Goal: Transaction & Acquisition: Purchase product/service

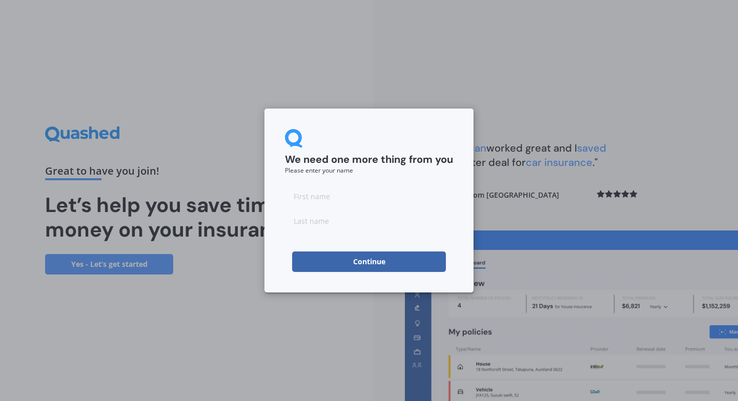
click at [345, 205] on input at bounding box center [369, 196] width 168 height 20
type input "Nat"
click at [316, 218] on input at bounding box center [369, 221] width 168 height 20
type input "[PERSON_NAME]"
click at [308, 263] on button "Continue" at bounding box center [369, 262] width 154 height 20
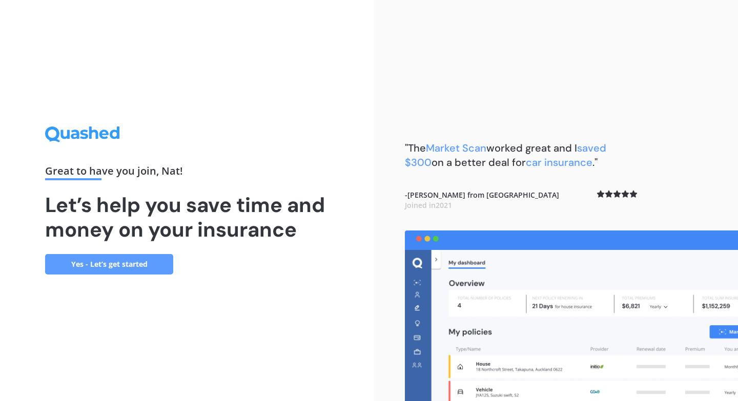
click at [141, 259] on link "Yes - Let’s get started" at bounding box center [109, 264] width 128 height 20
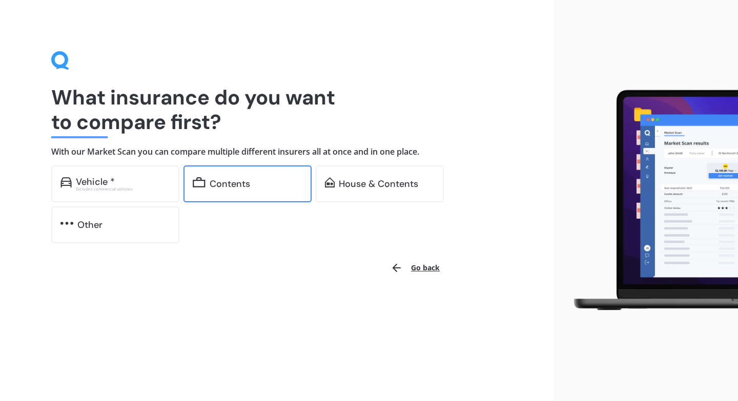
click at [244, 179] on div "Contents" at bounding box center [230, 184] width 40 height 10
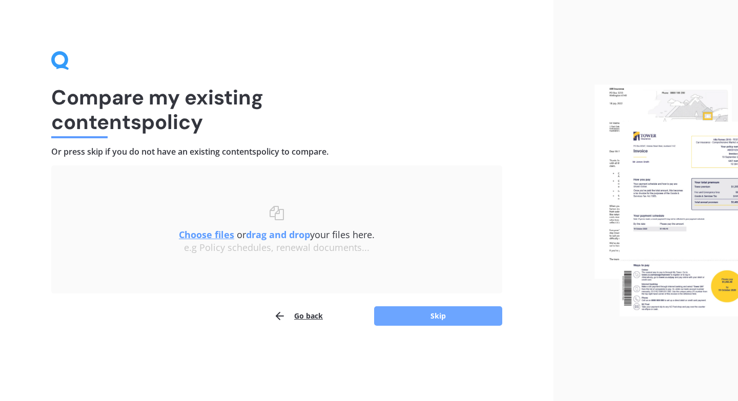
click at [389, 314] on button "Skip" at bounding box center [438, 315] width 128 height 19
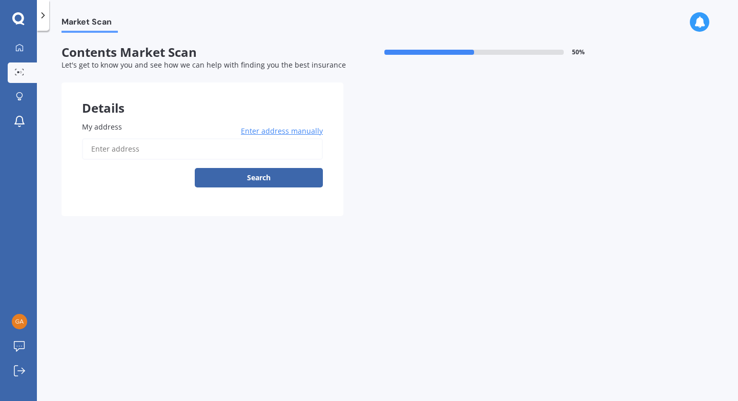
click at [208, 150] on input "My address" at bounding box center [202, 149] width 241 height 22
type input "10 [GEOGRAPHIC_DATA], [GEOGRAPHIC_DATA], [GEOGRAPHIC_DATA] 7201"
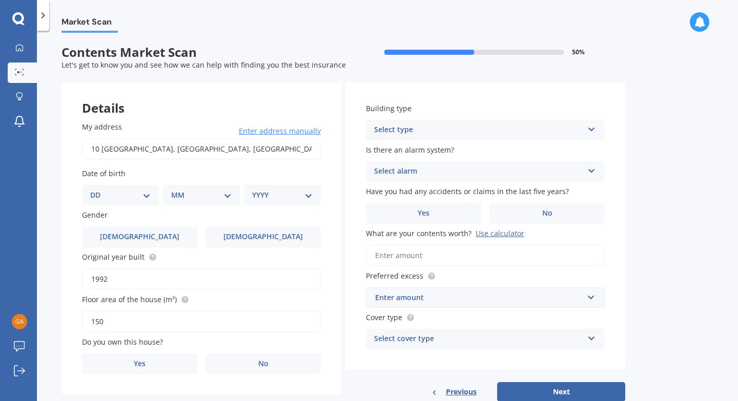
click at [129, 196] on select "DD 01 02 03 04 05 06 07 08 09 10 11 12 13 14 15 16 17 18 19 20 21 22 23 24 25 2…" at bounding box center [120, 195] width 60 height 11
select select "18"
click at [98, 190] on select "DD 01 02 03 04 05 06 07 08 09 10 11 12 13 14 15 16 17 18 19 20 21 22 23 24 25 2…" at bounding box center [120, 195] width 60 height 11
click at [218, 192] on select "MM 01 02 03 04 05 06 07 08 09 10 11 12" at bounding box center [203, 195] width 56 height 11
select select "09"
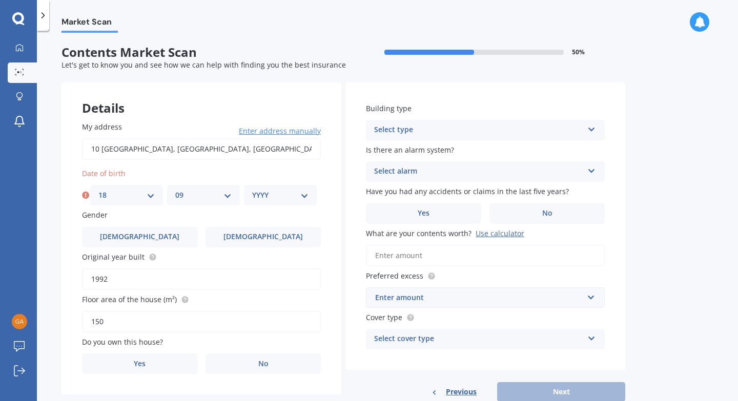
click at [175, 190] on select "MM 01 02 03 04 05 06 07 08 09 10 11 12" at bounding box center [203, 195] width 56 height 11
click at [269, 193] on select "YYYY 2009 2008 2007 2006 2005 2004 2003 2002 2001 2000 1999 1998 1997 1996 1995…" at bounding box center [280, 195] width 56 height 11
select select "1985"
click at [252, 190] on select "YYYY 2009 2008 2007 2006 2005 2004 2003 2002 2001 2000 1999 1998 1997 1996 1995…" at bounding box center [280, 195] width 56 height 11
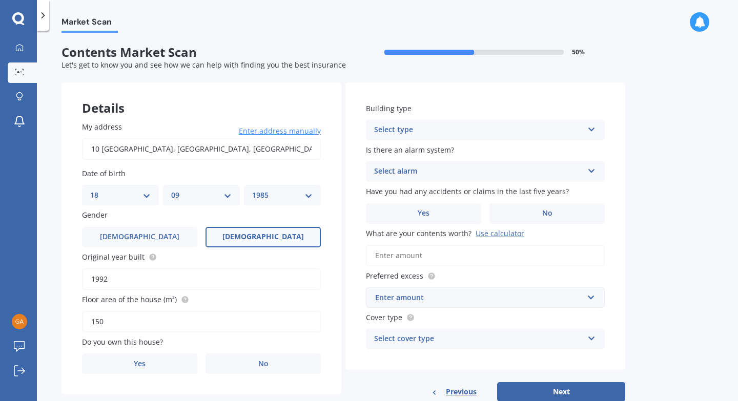
click at [249, 233] on label "[DEMOGRAPHIC_DATA]" at bounding box center [262, 237] width 115 height 20
click at [0, 0] on input "[DEMOGRAPHIC_DATA]" at bounding box center [0, 0] width 0 height 0
click at [242, 370] on label "No" at bounding box center [262, 364] width 115 height 20
click at [0, 0] on input "No" at bounding box center [0, 0] width 0 height 0
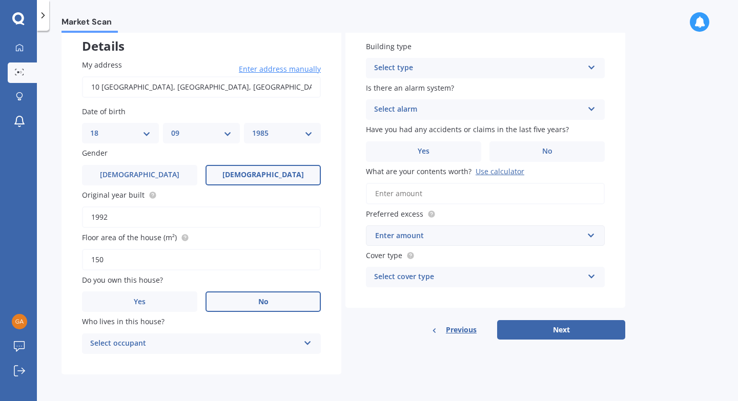
click at [195, 349] on div "Select occupant" at bounding box center [194, 344] width 209 height 12
click at [194, 358] on div "Tenant" at bounding box center [201, 364] width 238 height 18
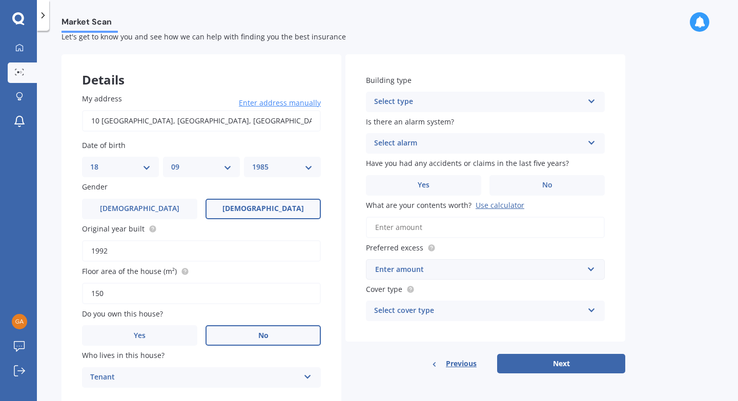
scroll to position [24, 0]
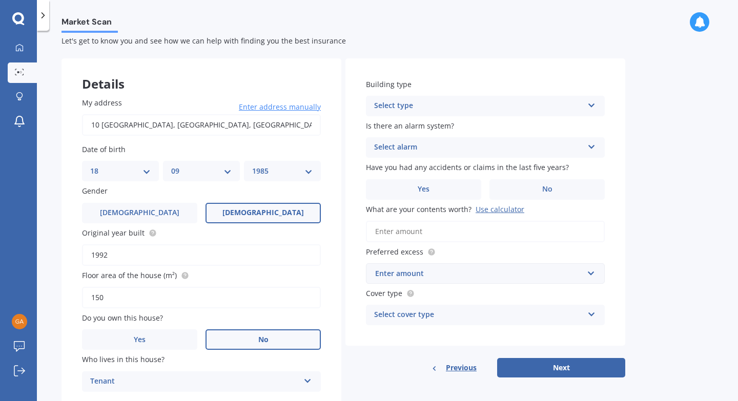
click at [390, 110] on div "Select type" at bounding box center [478, 106] width 209 height 12
click at [392, 130] on span "Freestanding" at bounding box center [398, 126] width 46 height 10
click at [410, 149] on div "Select alarm" at bounding box center [478, 147] width 209 height 12
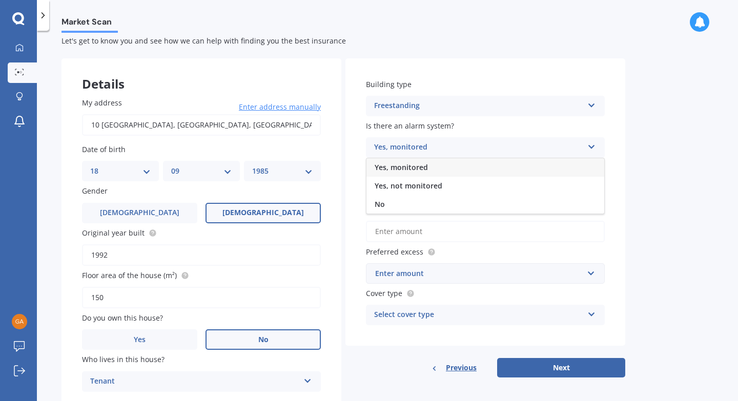
click at [415, 167] on span "Yes, monitored" at bounding box center [401, 167] width 53 height 10
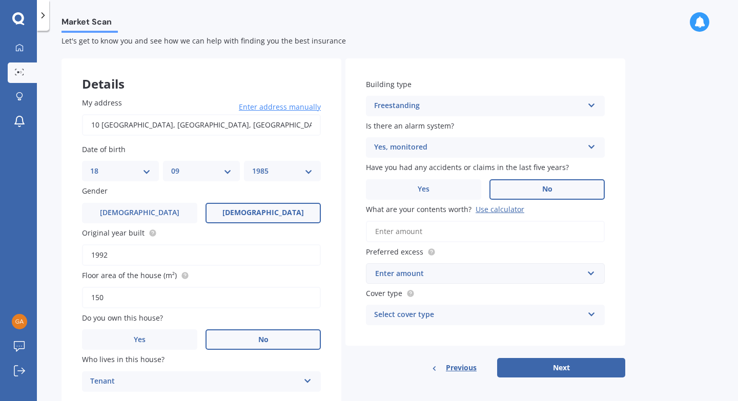
click at [525, 187] on label "No" at bounding box center [546, 189] width 115 height 20
click at [0, 0] on input "No" at bounding box center [0, 0] width 0 height 0
click at [481, 211] on div "Use calculator" at bounding box center [499, 209] width 49 height 10
click at [481, 221] on input "What are your contents worth? Use calculator" at bounding box center [485, 232] width 239 height 22
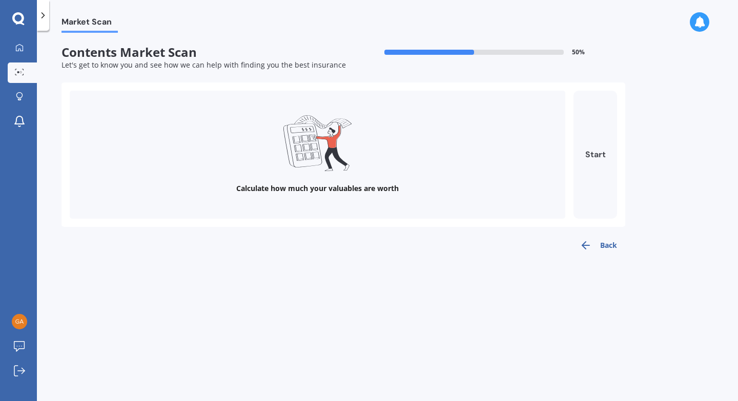
click at [583, 171] on button "Start" at bounding box center [595, 155] width 44 height 128
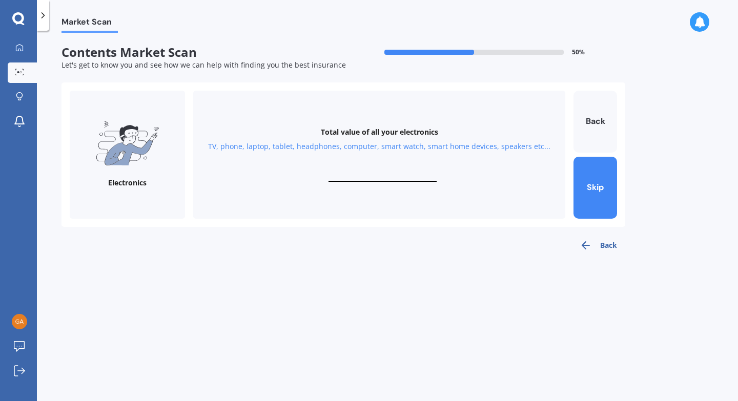
click at [366, 173] on input "text" at bounding box center [382, 177] width 108 height 10
click at [374, 175] on input "text" at bounding box center [382, 177] width 108 height 10
type input "$5,160"
click at [590, 195] on button "Next" at bounding box center [595, 188] width 44 height 62
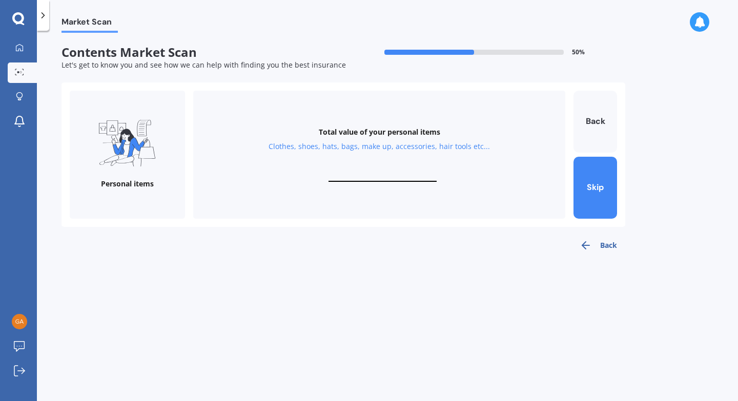
click at [368, 166] on div "Total value of your personal items Clothes, shoes, hats, bags, make up, accesso…" at bounding box center [379, 155] width 372 height 128
click at [389, 175] on input "text" at bounding box center [382, 177] width 108 height 10
type input "$10,000"
click at [610, 195] on button "Next" at bounding box center [595, 188] width 44 height 62
click at [382, 174] on input "text" at bounding box center [382, 177] width 108 height 10
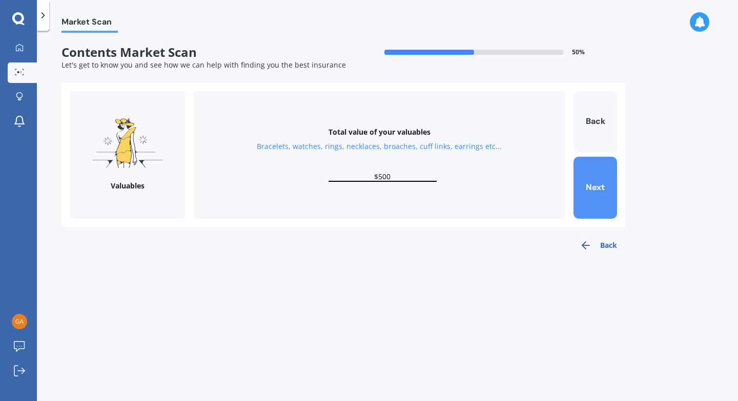
type input "$500"
click at [586, 195] on button "Next" at bounding box center [595, 188] width 44 height 62
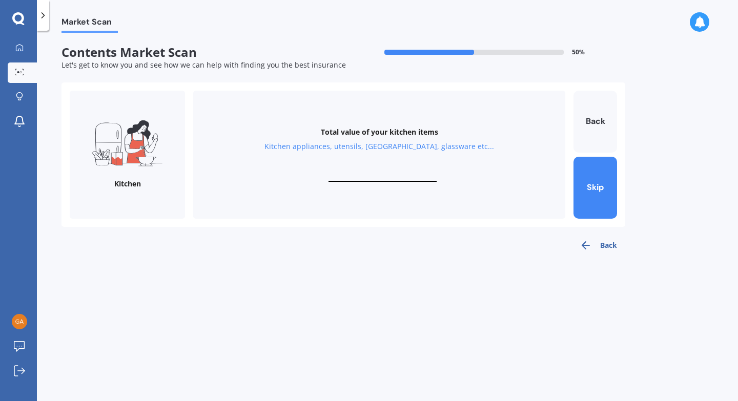
click at [394, 168] on div "Total value of your kitchen items Kitchen appliances, utensils, china, glasswar…" at bounding box center [379, 155] width 372 height 128
click at [381, 173] on input "text" at bounding box center [382, 177] width 108 height 10
type input "$2,000"
click at [605, 191] on button "Next" at bounding box center [595, 188] width 44 height 62
click at [371, 173] on input "text" at bounding box center [382, 177] width 108 height 10
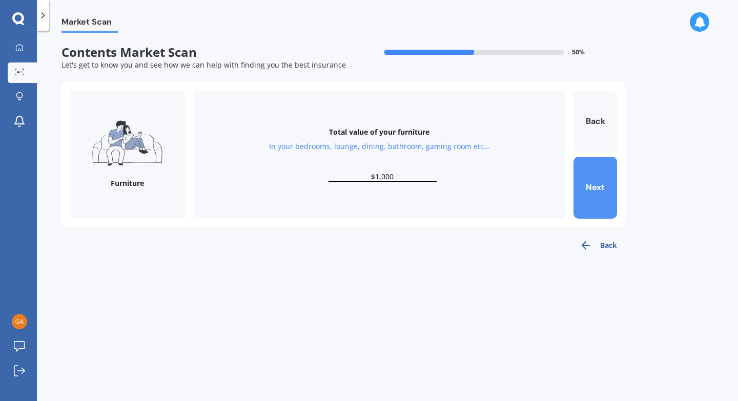
type input "$1,000"
click at [596, 200] on button "Next" at bounding box center [595, 188] width 44 height 62
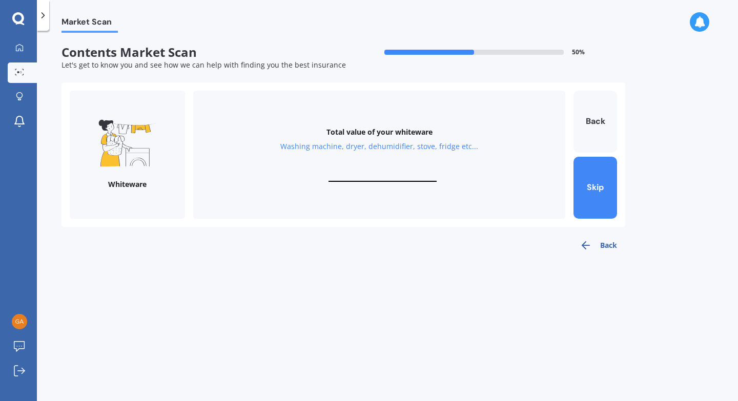
click at [382, 169] on div "Total value of your whiteware Washing machine, dryer, dehumidifier, stove, frid…" at bounding box center [379, 155] width 372 height 128
click at [383, 175] on input "text" at bounding box center [382, 177] width 108 height 10
type input "$2,500"
click at [608, 200] on button "Next" at bounding box center [595, 188] width 44 height 62
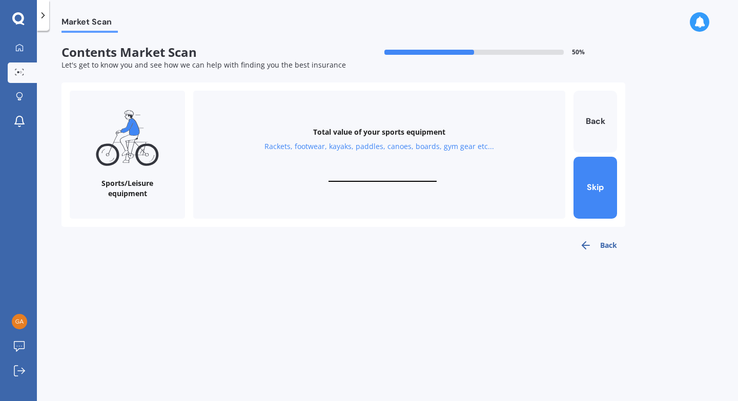
click at [376, 176] on input "text" at bounding box center [382, 177] width 108 height 10
click at [382, 177] on input "text" at bounding box center [382, 177] width 108 height 10
type input "$21,000"
click at [605, 199] on button "Next" at bounding box center [595, 188] width 44 height 62
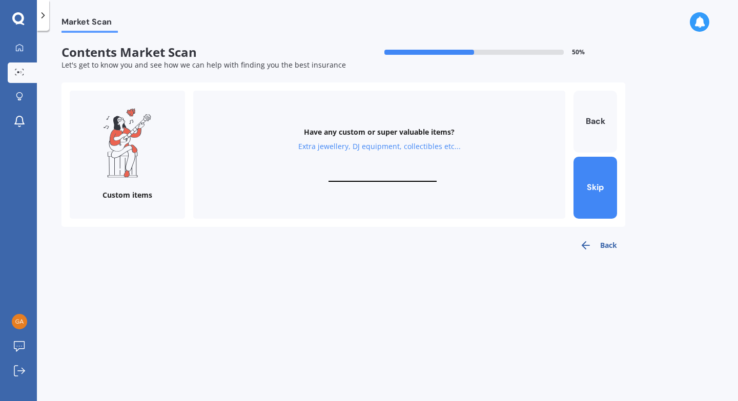
click at [357, 168] on div "Have any custom or super valuable items? Extra jewellery, DJ equipment, collect…" at bounding box center [379, 155] width 372 height 128
click at [398, 174] on input "text" at bounding box center [382, 177] width 108 height 10
type input "$0"
click at [594, 242] on button "Back" at bounding box center [598, 245] width 54 height 20
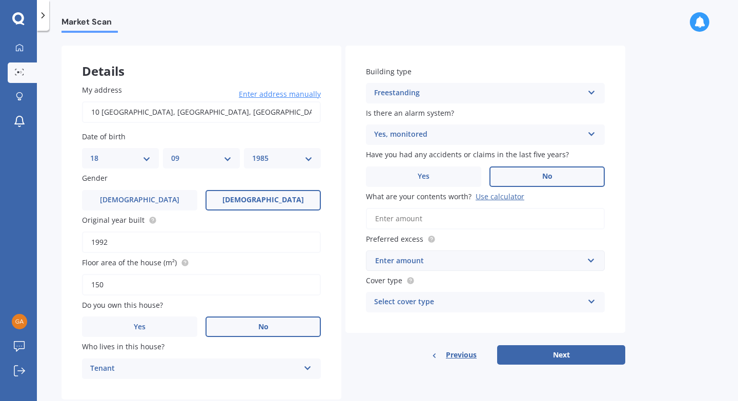
scroll to position [48, 0]
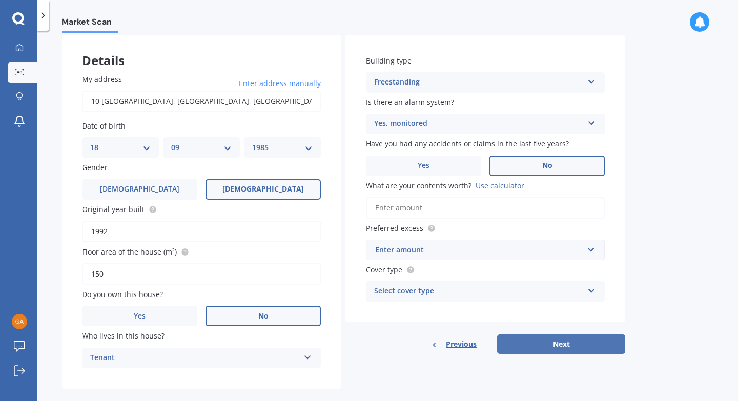
click at [573, 345] on button "Next" at bounding box center [561, 344] width 128 height 19
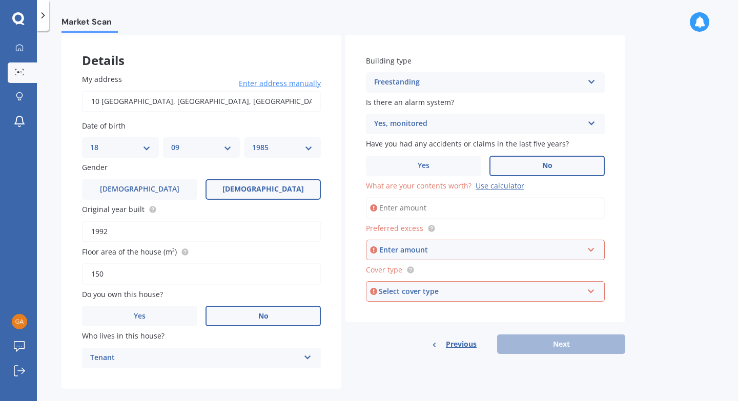
click at [484, 184] on div "Use calculator" at bounding box center [499, 186] width 49 height 10
click at [484, 197] on input "What are your contents worth? Use calculator" at bounding box center [485, 208] width 239 height 22
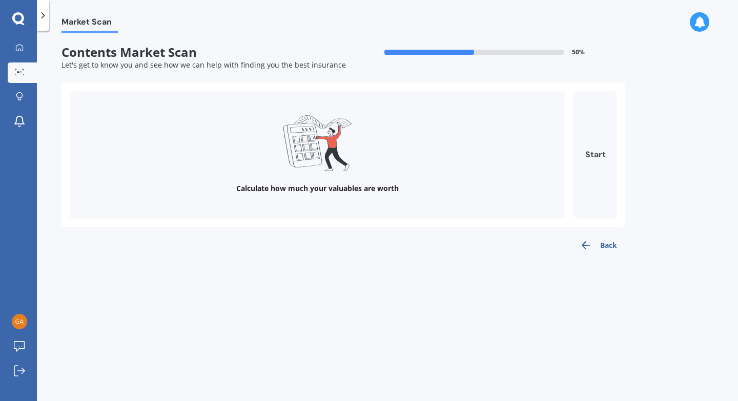
click at [595, 152] on button "Start" at bounding box center [595, 155] width 44 height 128
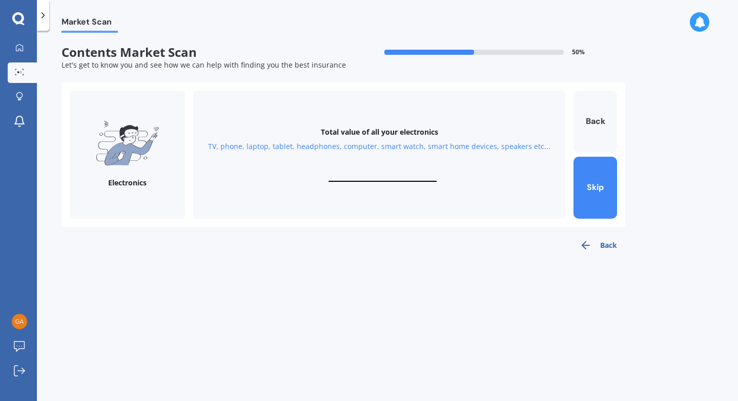
click at [377, 166] on div "Total value of all your electronics TV, phone, laptop, tablet, headphones, comp…" at bounding box center [379, 155] width 372 height 128
click at [385, 178] on input "text" at bounding box center [382, 177] width 108 height 10
type input "$5,200"
click at [583, 181] on button "Next" at bounding box center [595, 188] width 44 height 62
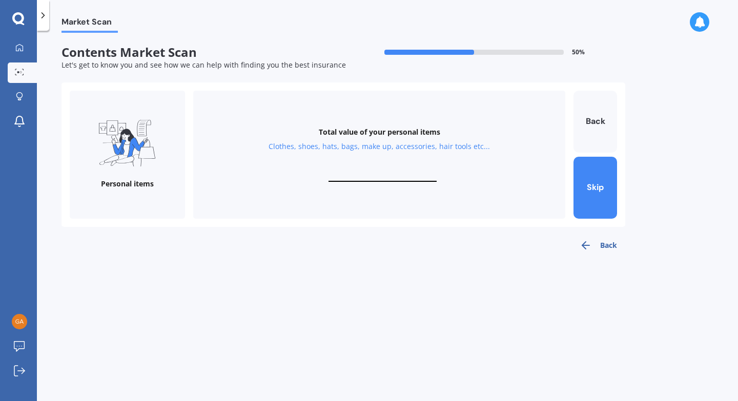
click at [361, 174] on input "text" at bounding box center [382, 177] width 108 height 10
type input "$8,000"
click at [611, 202] on button "Next" at bounding box center [595, 188] width 44 height 62
click at [377, 178] on input "text" at bounding box center [382, 177] width 108 height 10
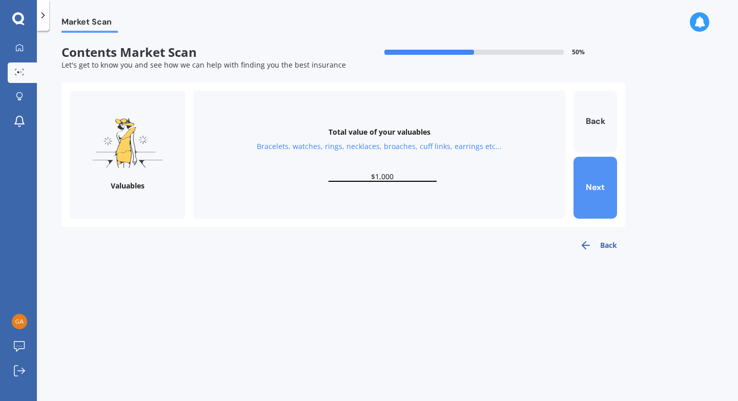
type input "$1,000"
click at [584, 201] on button "Next" at bounding box center [595, 188] width 44 height 62
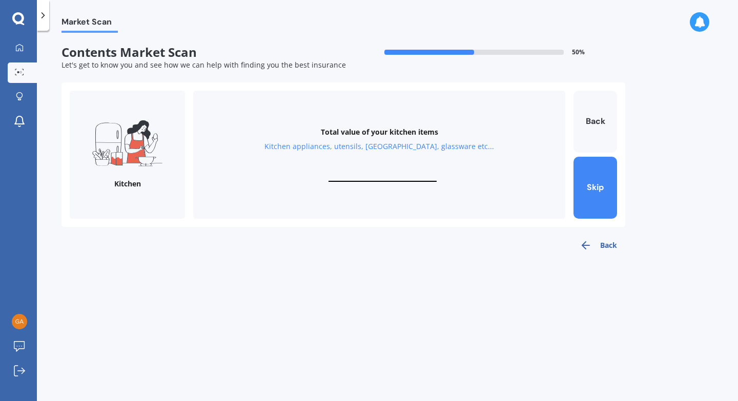
click at [363, 176] on input "text" at bounding box center [382, 177] width 108 height 10
type input "$2,000"
click at [586, 188] on button "Next" at bounding box center [595, 188] width 44 height 62
click at [384, 175] on input "text" at bounding box center [382, 177] width 108 height 10
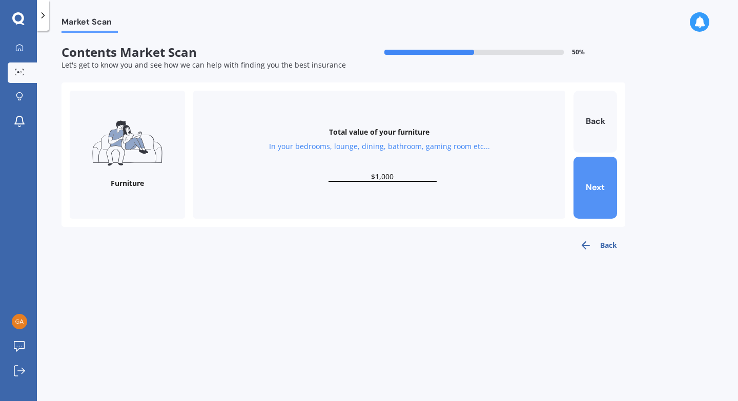
type input "$1,000"
click at [595, 183] on button "Next" at bounding box center [595, 188] width 44 height 62
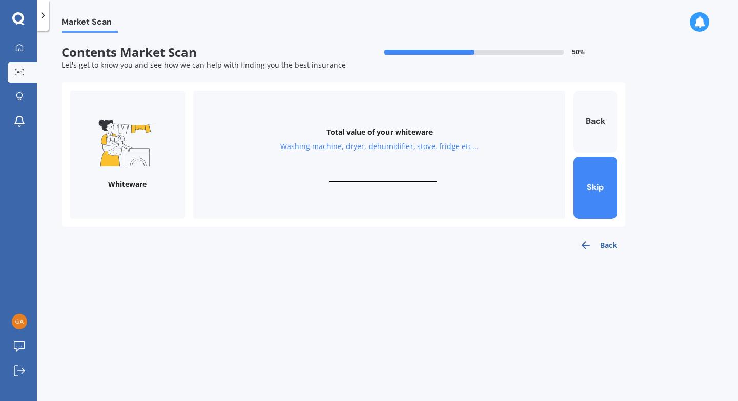
click at [388, 175] on input "text" at bounding box center [382, 177] width 108 height 10
type input "$2,000"
click at [592, 177] on button "Next" at bounding box center [595, 188] width 44 height 62
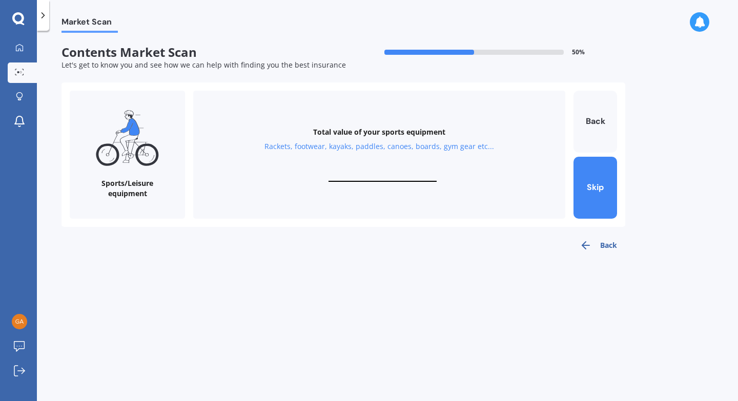
click at [397, 175] on input "text" at bounding box center [382, 177] width 108 height 10
type input "$21,000"
click at [589, 199] on button "Next" at bounding box center [595, 188] width 44 height 62
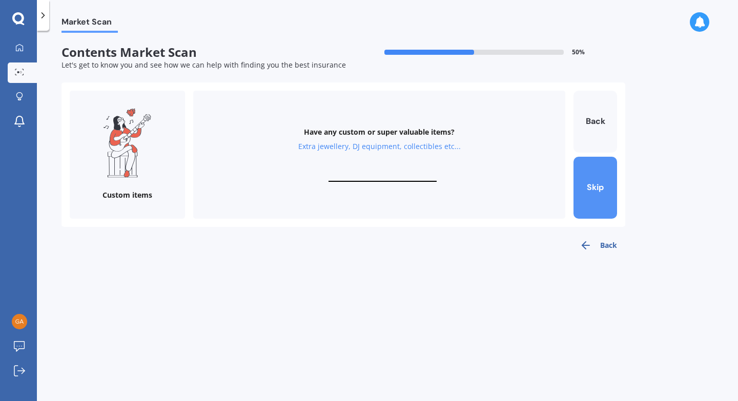
click at [589, 199] on button "Skip" at bounding box center [595, 188] width 44 height 62
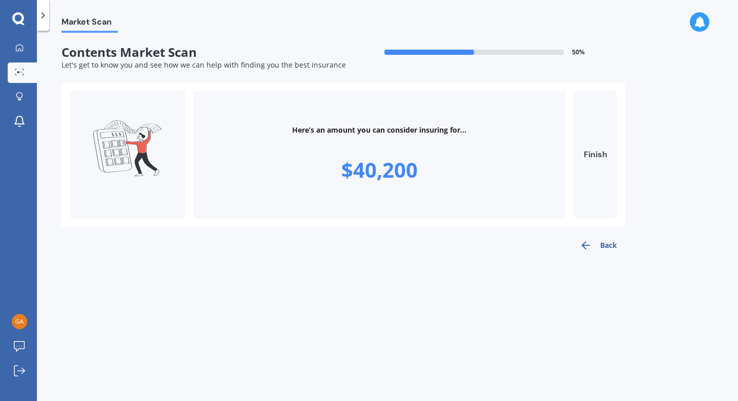
click at [600, 151] on button "Finish" at bounding box center [595, 155] width 44 height 128
type input "$40,200"
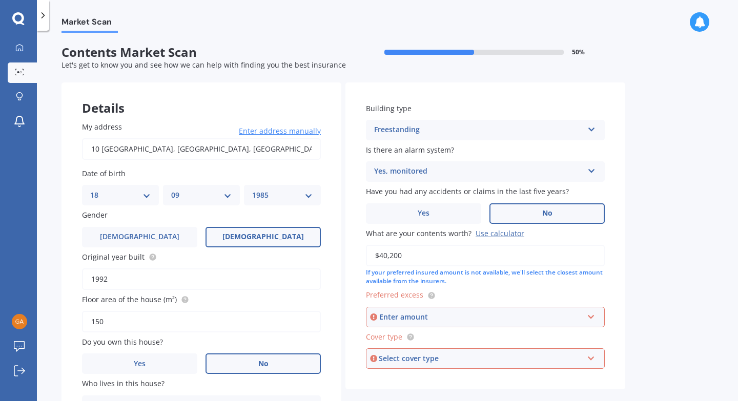
click at [449, 319] on div "Enter amount" at bounding box center [481, 316] width 204 height 11
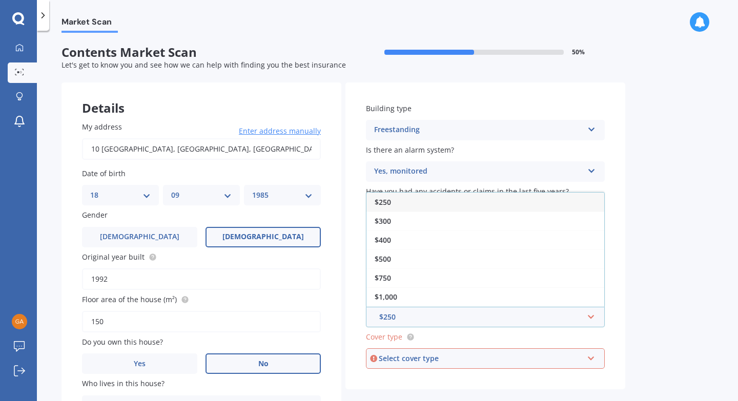
click at [393, 199] on div "$250" at bounding box center [485, 202] width 238 height 19
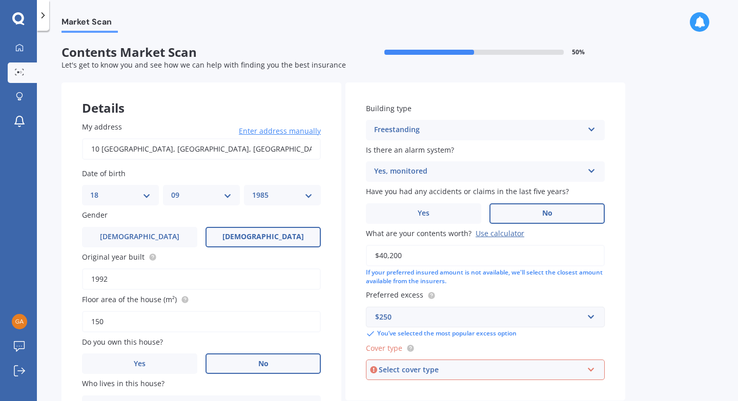
scroll to position [39, 0]
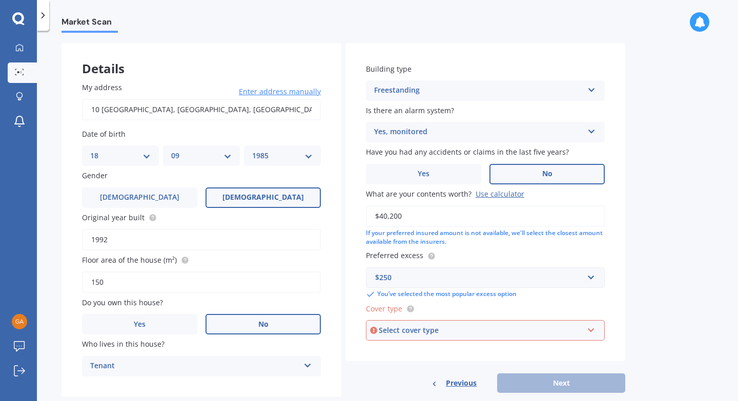
click at [463, 327] on div "Select cover type" at bounding box center [481, 330] width 204 height 11
click at [437, 309] on label "Cover type" at bounding box center [483, 308] width 235 height 11
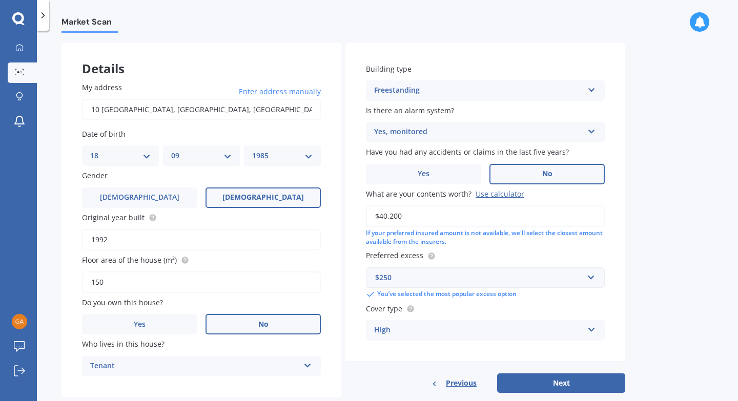
click at [412, 333] on div "High" at bounding box center [478, 330] width 209 height 12
click at [521, 377] on button "Next" at bounding box center [561, 382] width 128 height 19
select select "18"
select select "09"
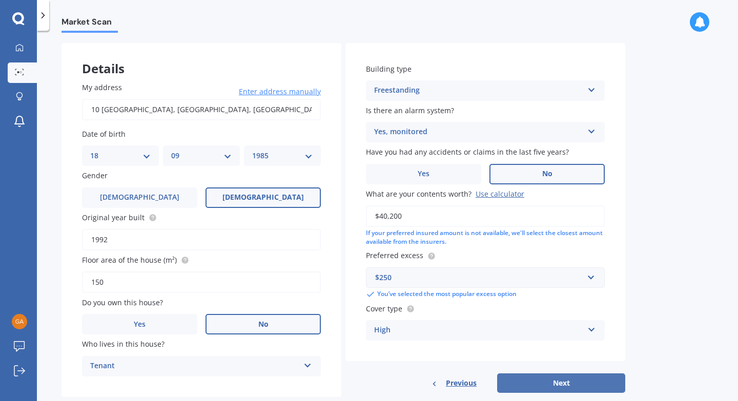
select select "1985"
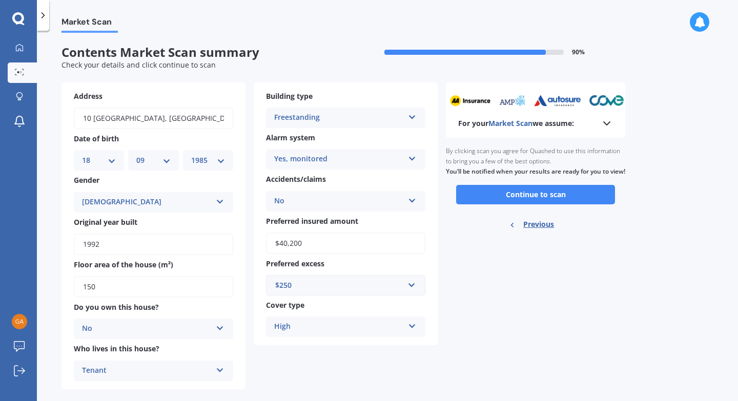
scroll to position [14, 0]
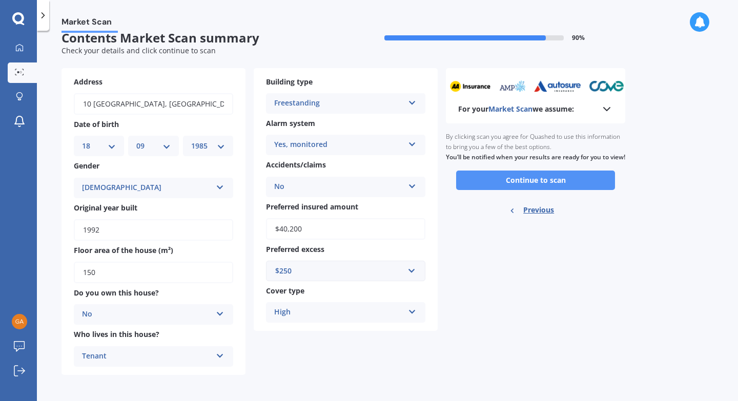
click at [481, 189] on button "Continue to scan" at bounding box center [535, 180] width 159 height 19
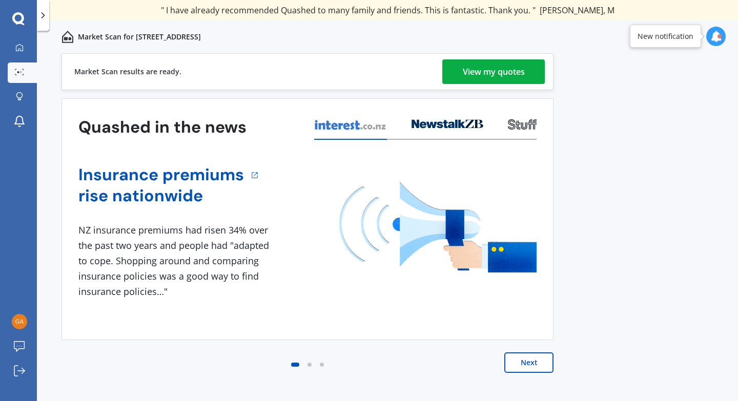
click at [465, 77] on div "View my quotes" at bounding box center [494, 71] width 62 height 25
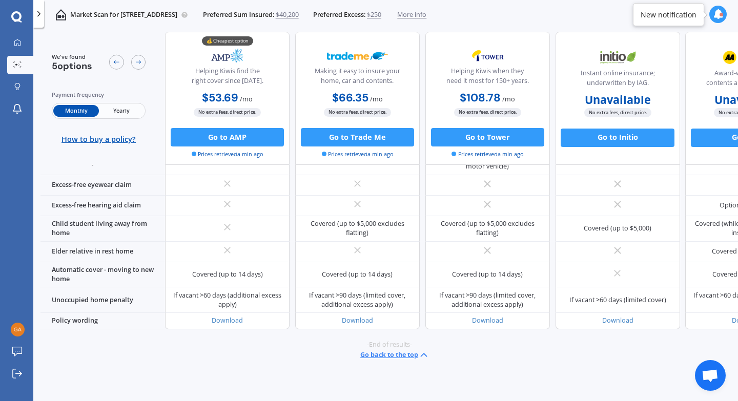
scroll to position [716, 0]
click at [217, 134] on button "Go to AMP" at bounding box center [227, 137] width 113 height 18
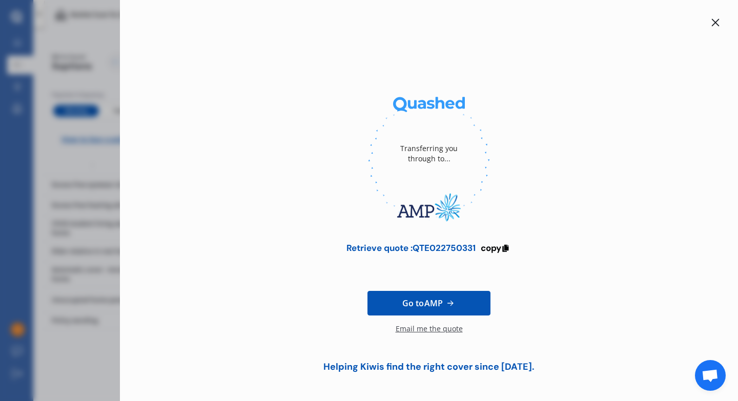
click at [422, 328] on div "Email me the quote" at bounding box center [429, 334] width 67 height 20
click at [66, 158] on div "Transferring you through to... Retrieve quote : QTE022750331 copy Go to AMP Req…" at bounding box center [369, 200] width 738 height 401
